Goal: Navigation & Orientation: Find specific page/section

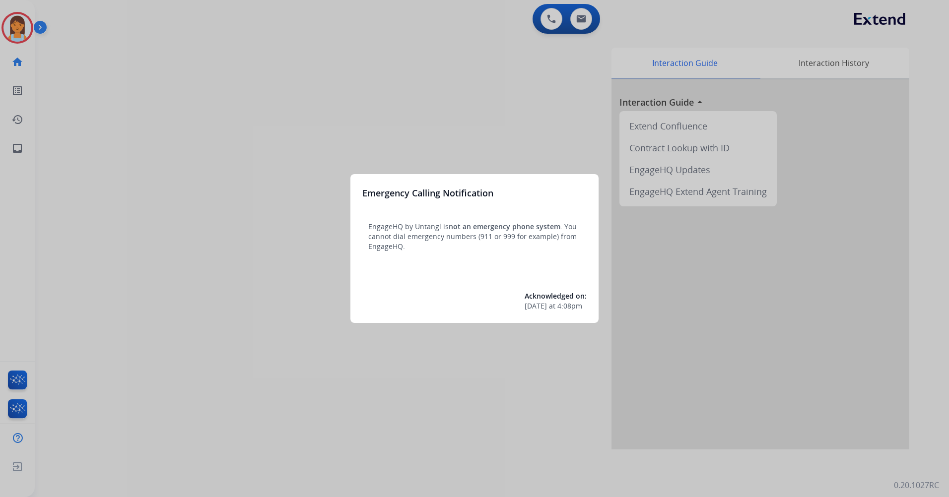
click at [184, 118] on div at bounding box center [474, 248] width 949 height 497
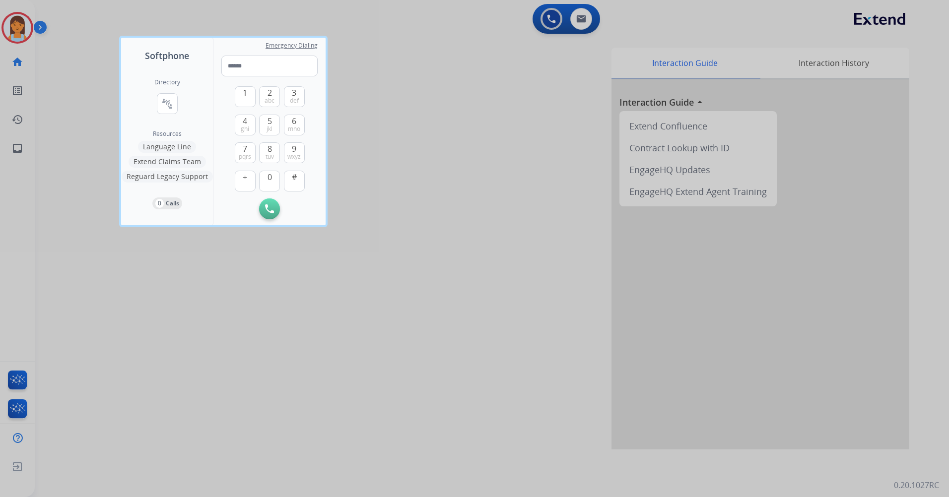
click at [347, 30] on div at bounding box center [474, 248] width 949 height 497
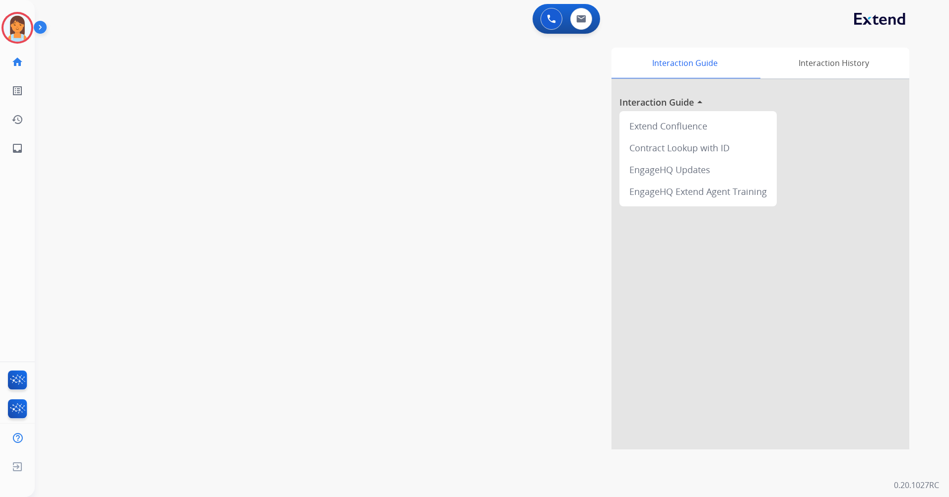
click at [33, 31] on div "[PERSON_NAME] Logged In Edit Avatar Agent: [PERSON_NAME] Profile: Extend_Traini…" at bounding box center [17, 28] width 35 height 32
click at [29, 39] on div "Agent: [PERSON_NAME] Profile: Extend_Training CS" at bounding box center [17, 28] width 32 height 32
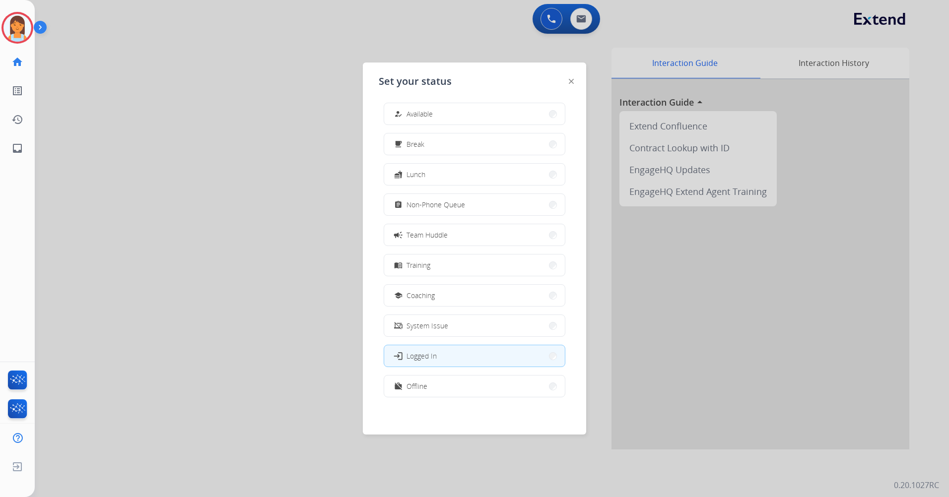
scroll to position [3, 0]
click at [469, 390] on button "work_off Offline" at bounding box center [474, 385] width 181 height 21
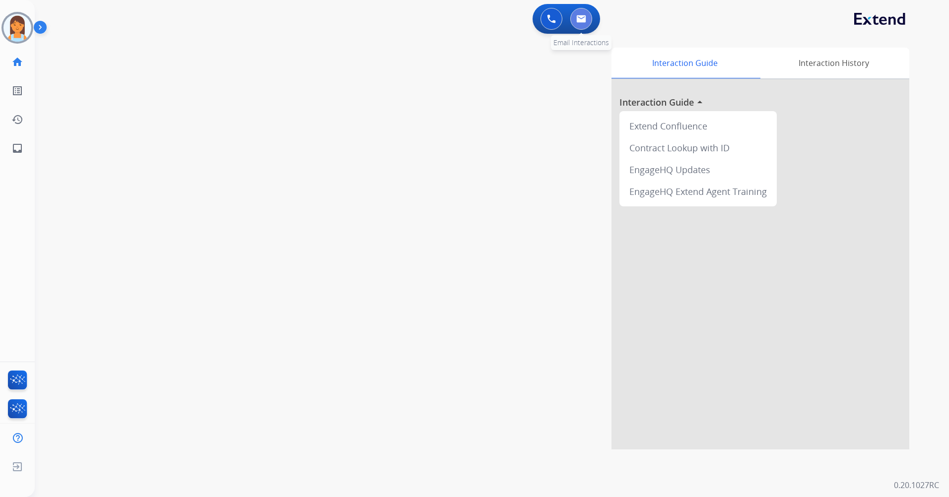
click at [577, 24] on button at bounding box center [581, 19] width 22 height 22
